Goal: Information Seeking & Learning: Learn about a topic

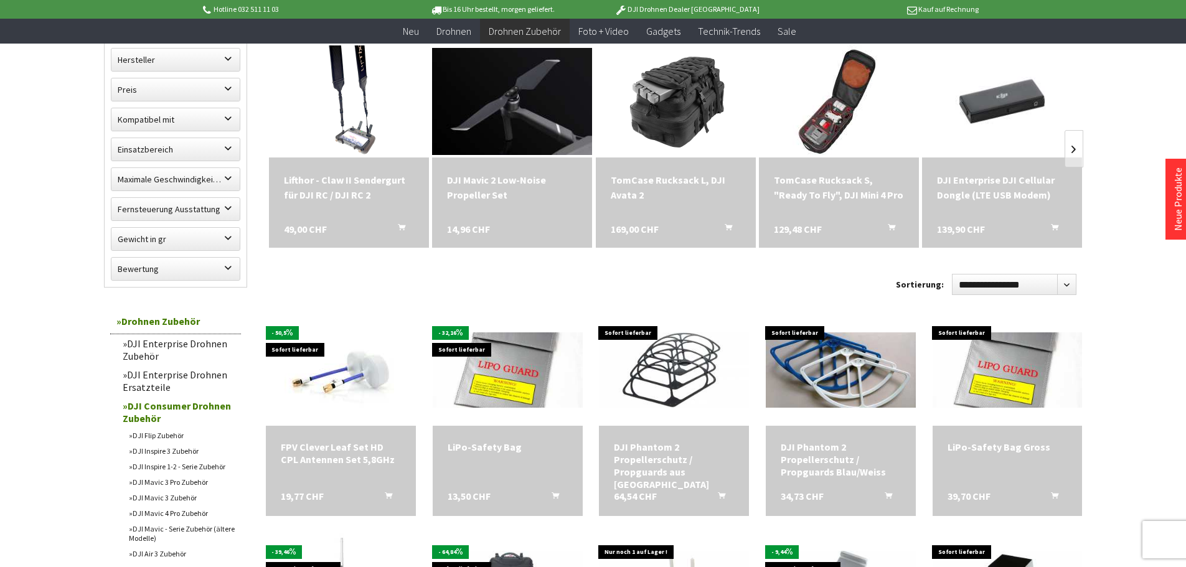
scroll to position [187, 0]
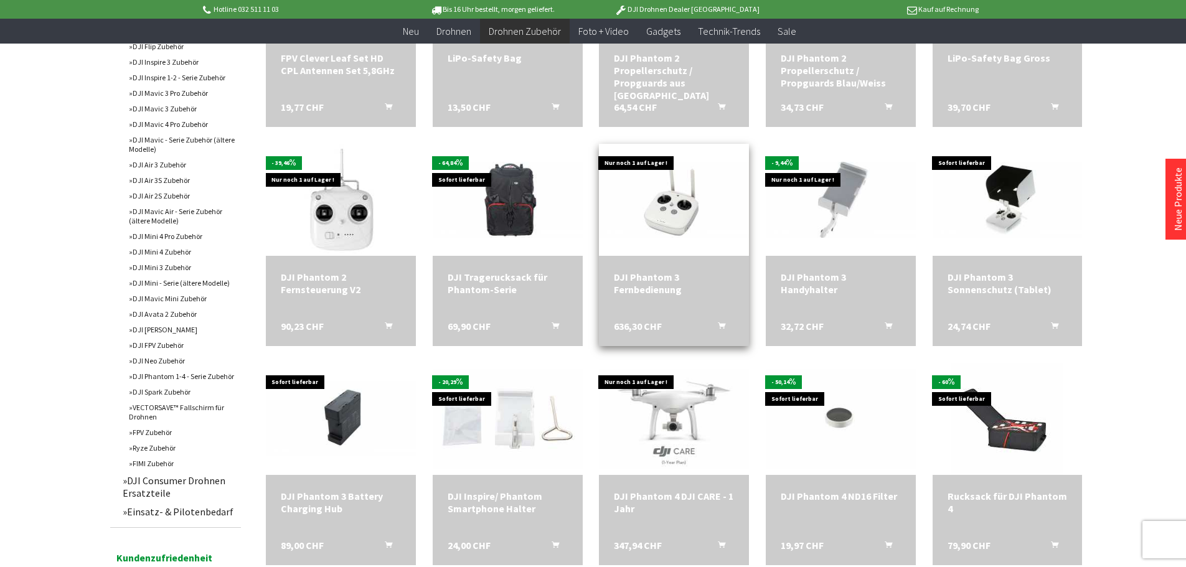
scroll to position [623, 0]
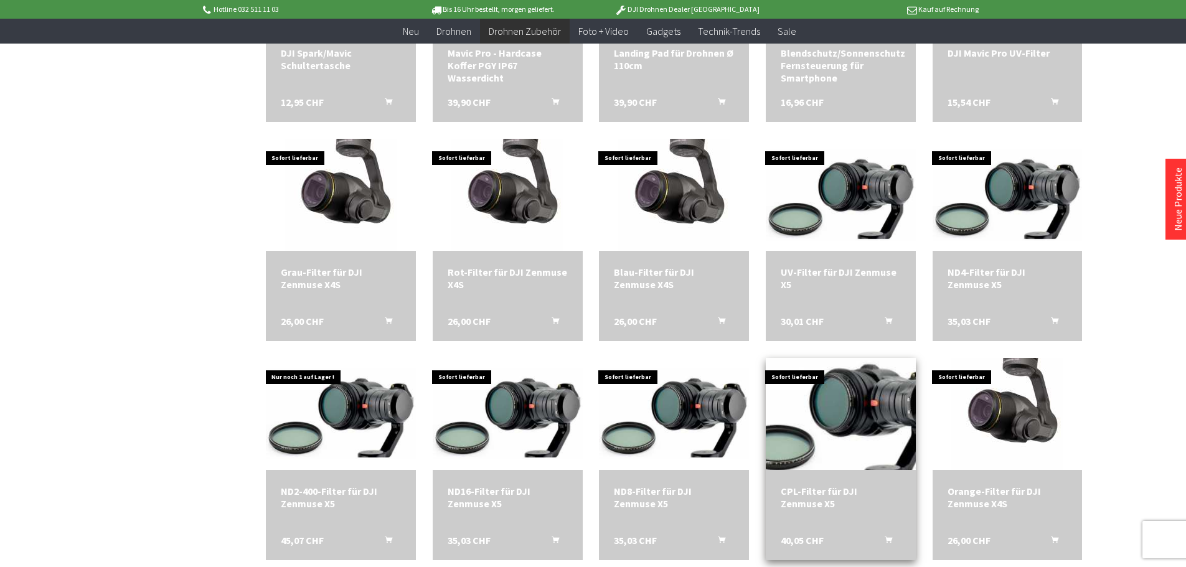
scroll to position [1743, 0]
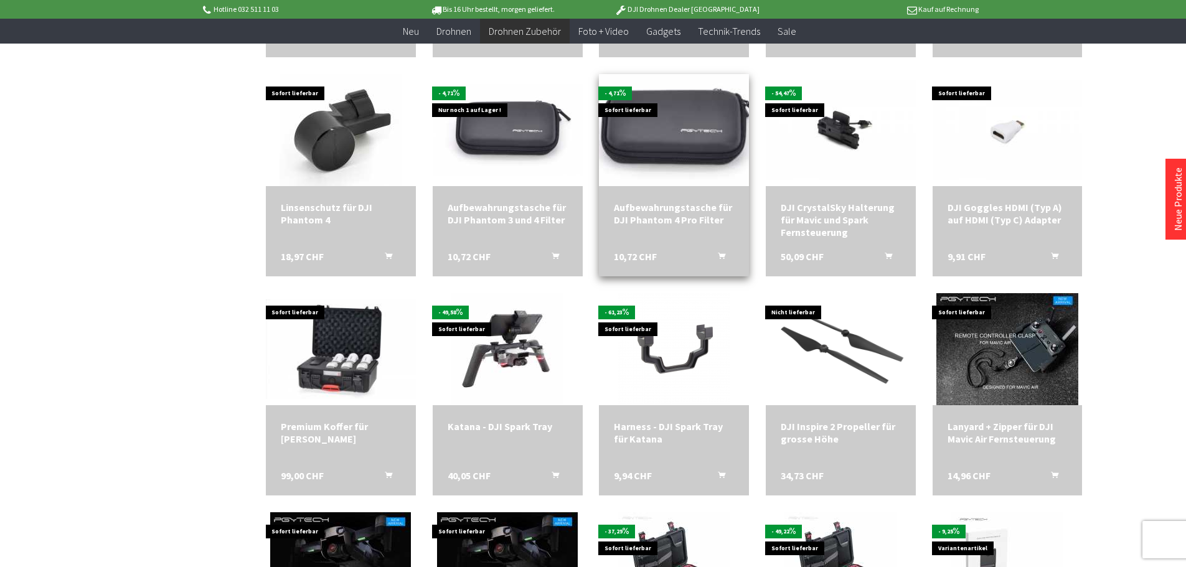
scroll to position [2428, 0]
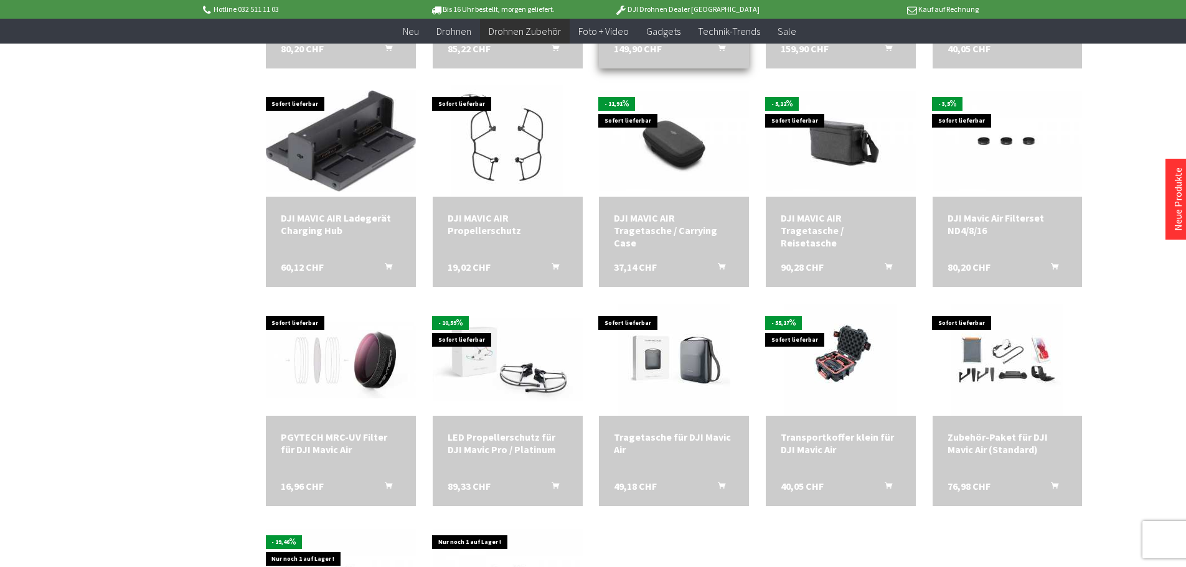
scroll to position [3113, 0]
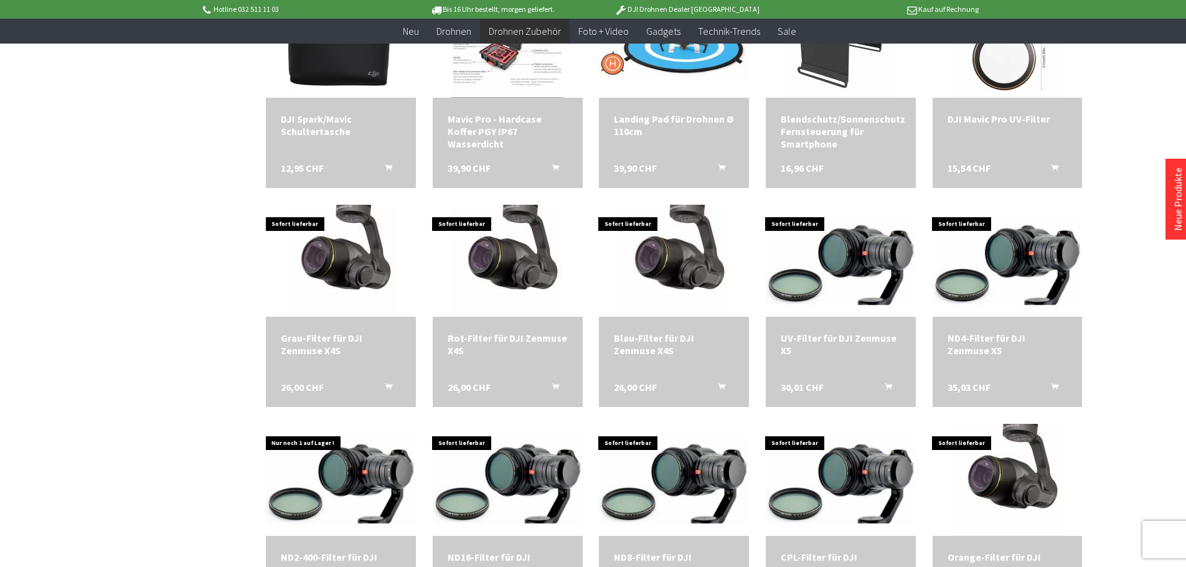
scroll to position [1432, 0]
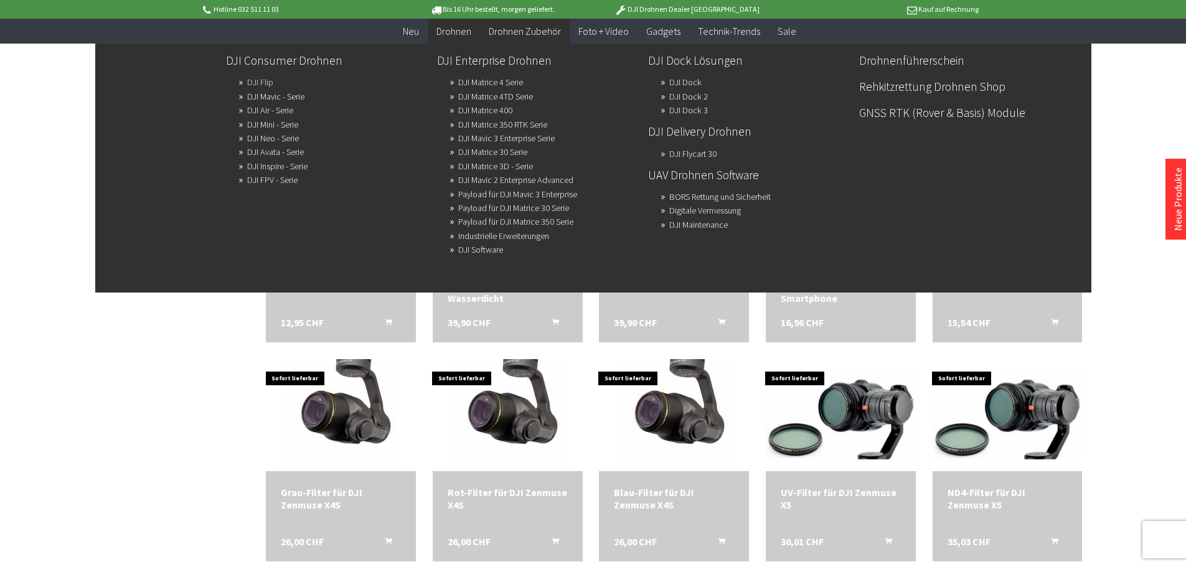
click at [268, 79] on link "DJI Flip" at bounding box center [260, 81] width 26 height 17
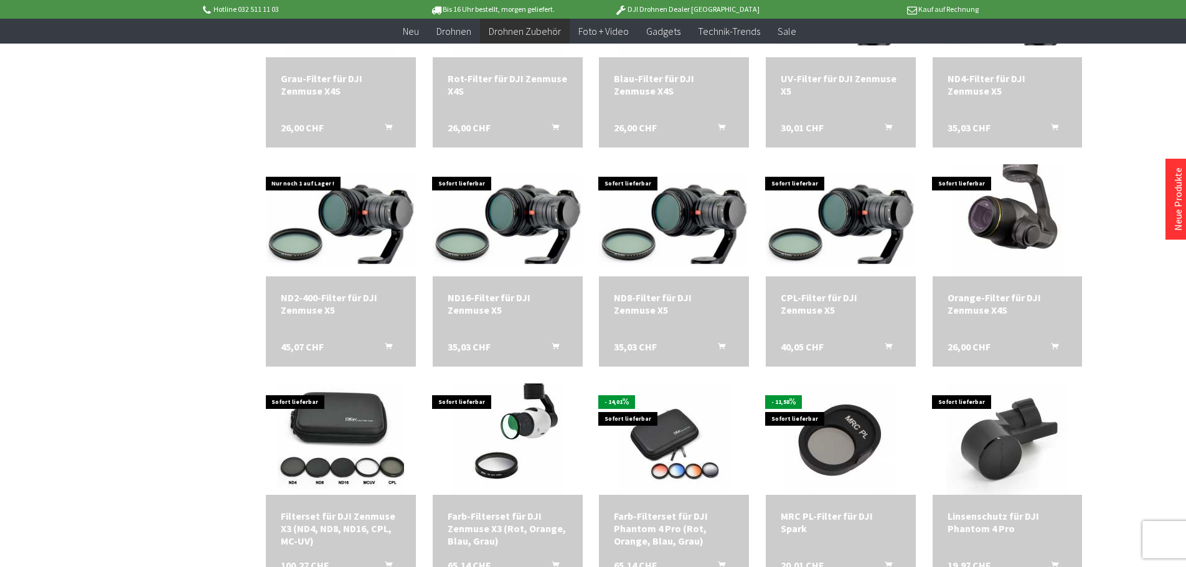
scroll to position [2463, 0]
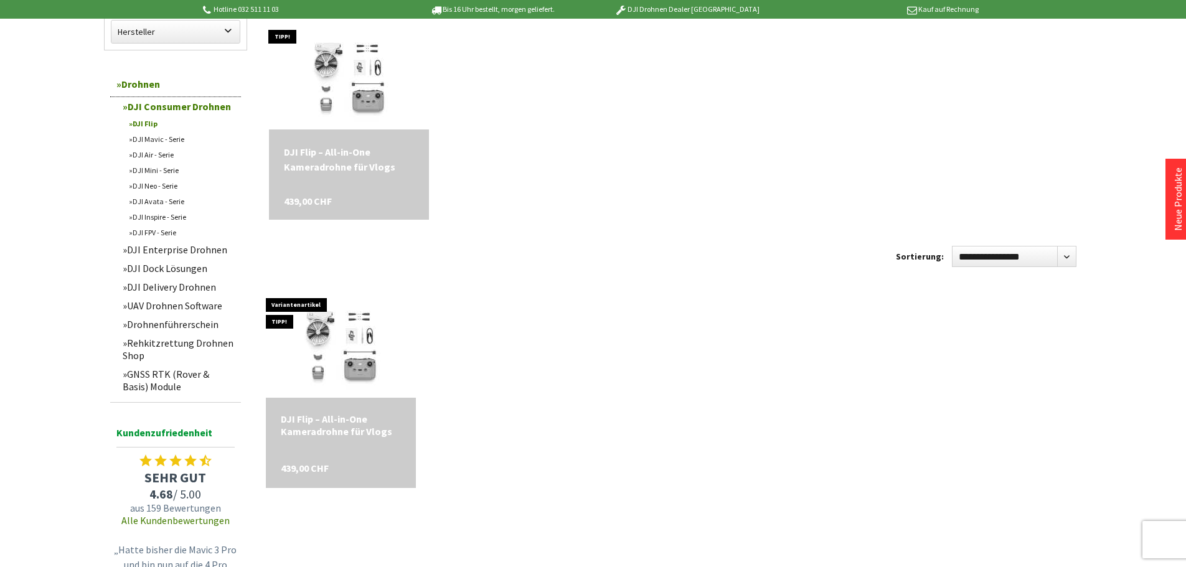
scroll to position [249, 0]
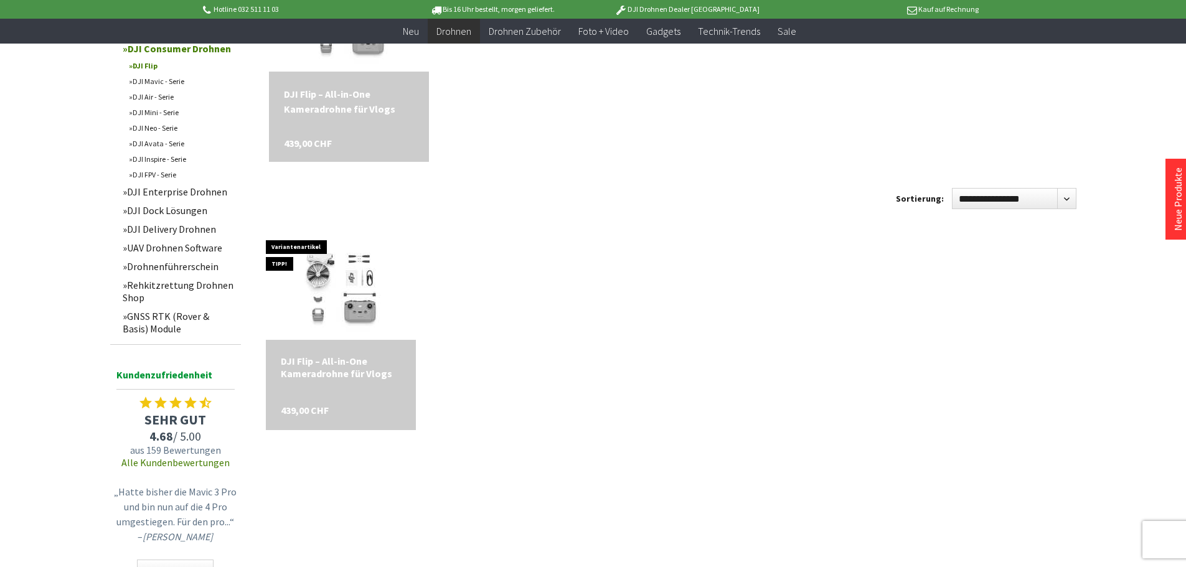
click at [176, 259] on link "Drohnenführerschein" at bounding box center [178, 266] width 125 height 19
